Goal: Transaction & Acquisition: Book appointment/travel/reservation

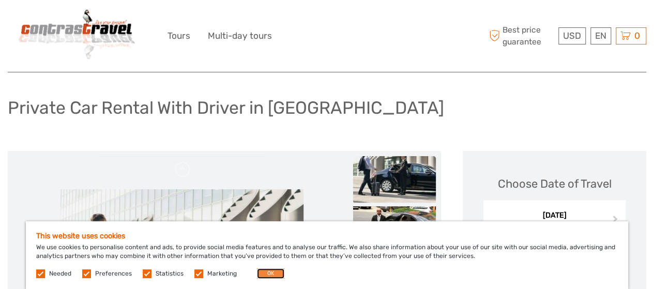
click at [263, 272] on button "OK" at bounding box center [270, 273] width 27 height 10
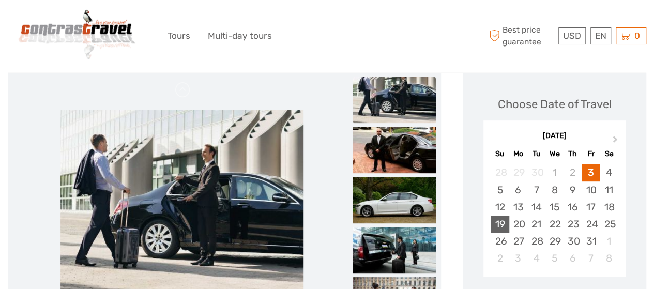
scroll to position [155, 0]
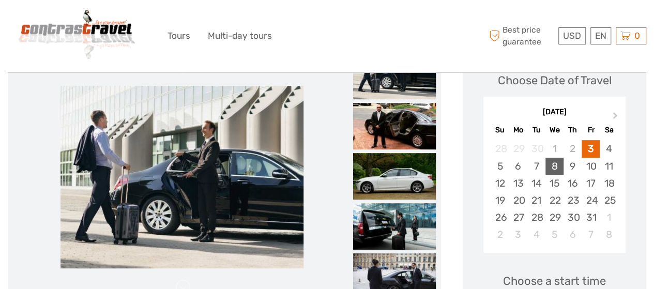
click at [553, 168] on div "8" at bounding box center [554, 166] width 18 height 17
click at [593, 165] on div "10" at bounding box center [590, 166] width 18 height 17
click at [553, 166] on div "8" at bounding box center [554, 166] width 18 height 17
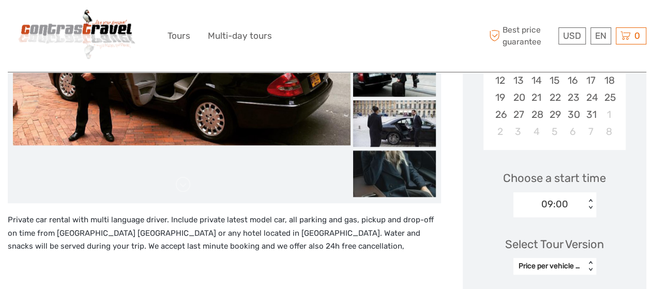
scroll to position [258, 0]
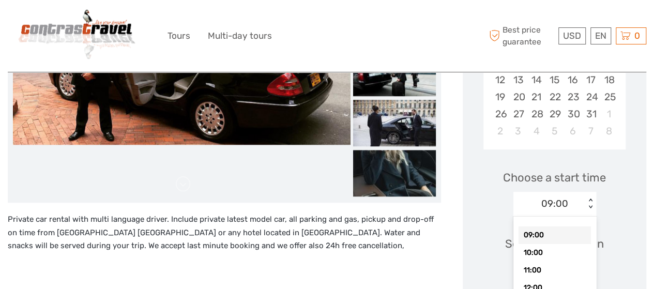
click at [591, 205] on div "09:00 < >" at bounding box center [554, 204] width 83 height 25
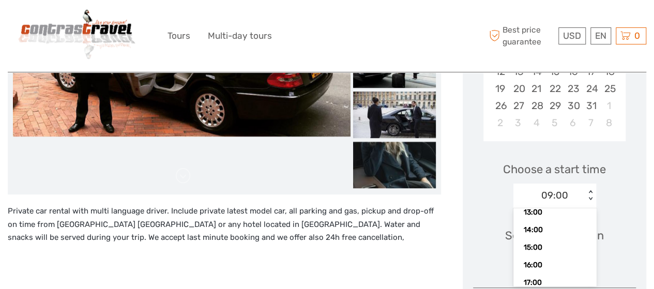
scroll to position [108, 0]
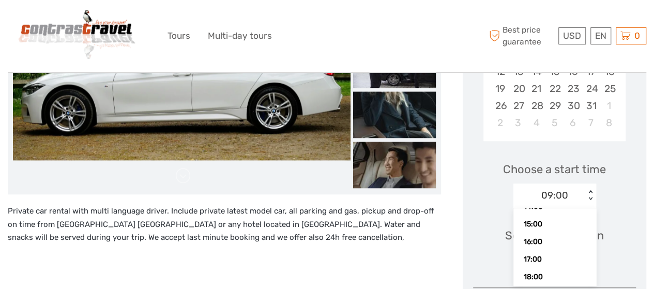
click at [629, 197] on div "Choose a start time option 09:00 selected, 1 of 10. 10 results available. Use U…" at bounding box center [554, 180] width 163 height 66
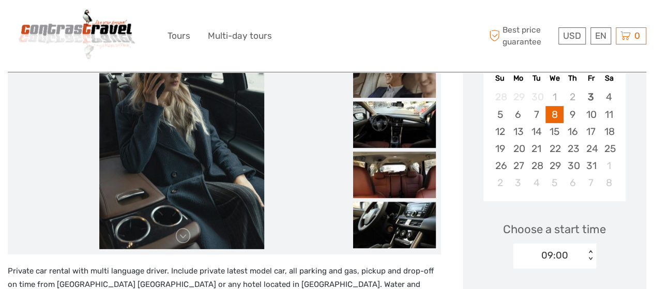
scroll to position [258, 0]
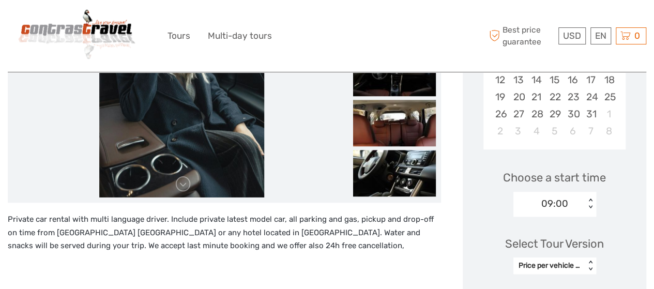
click at [593, 205] on div "09:00 < >" at bounding box center [554, 204] width 83 height 25
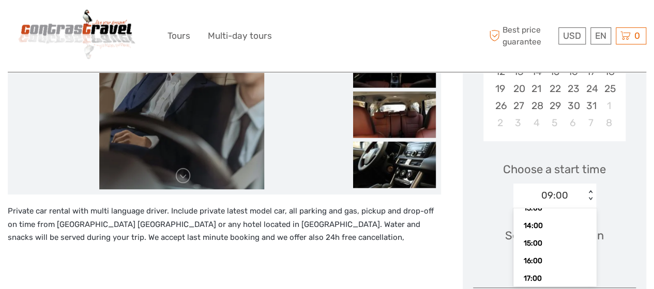
scroll to position [108, 0]
click at [547, 279] on div "18:00" at bounding box center [554, 277] width 72 height 18
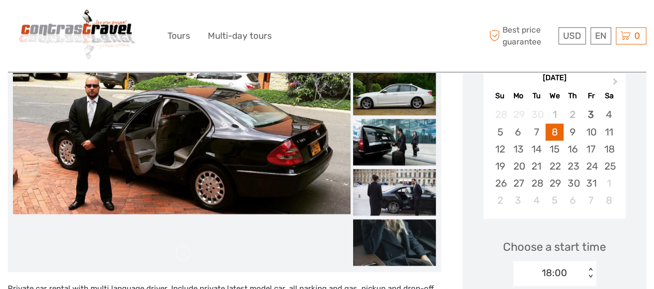
scroll to position [215, 0]
